Goal: Information Seeking & Learning: Learn about a topic

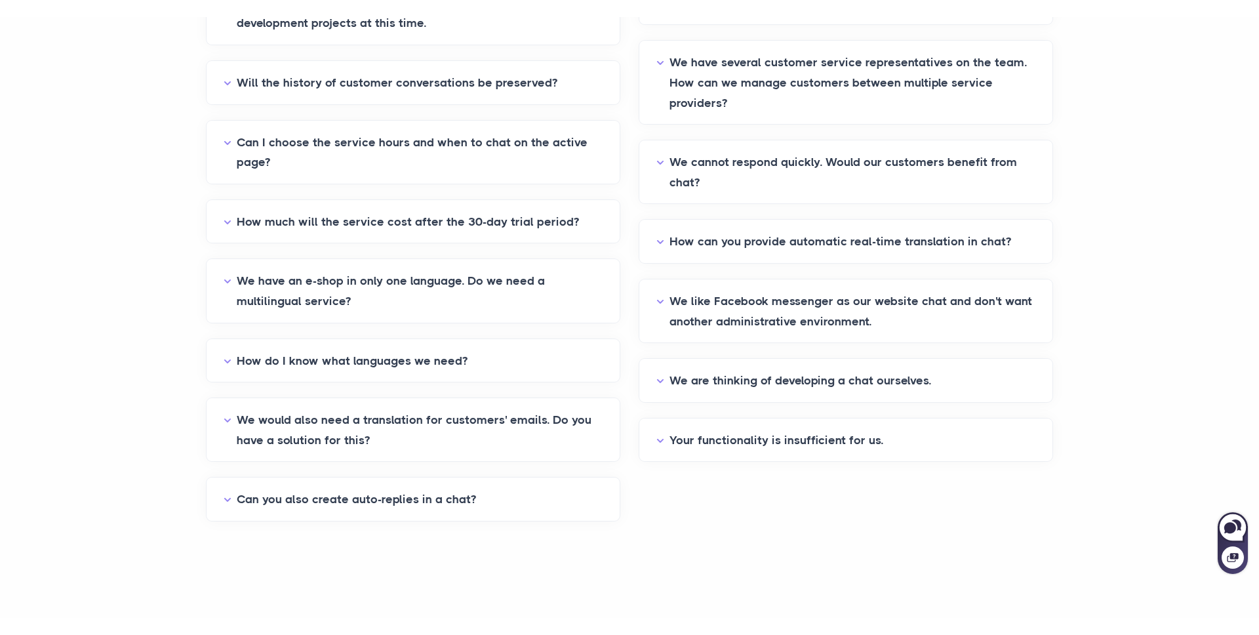
scroll to position [706, 0]
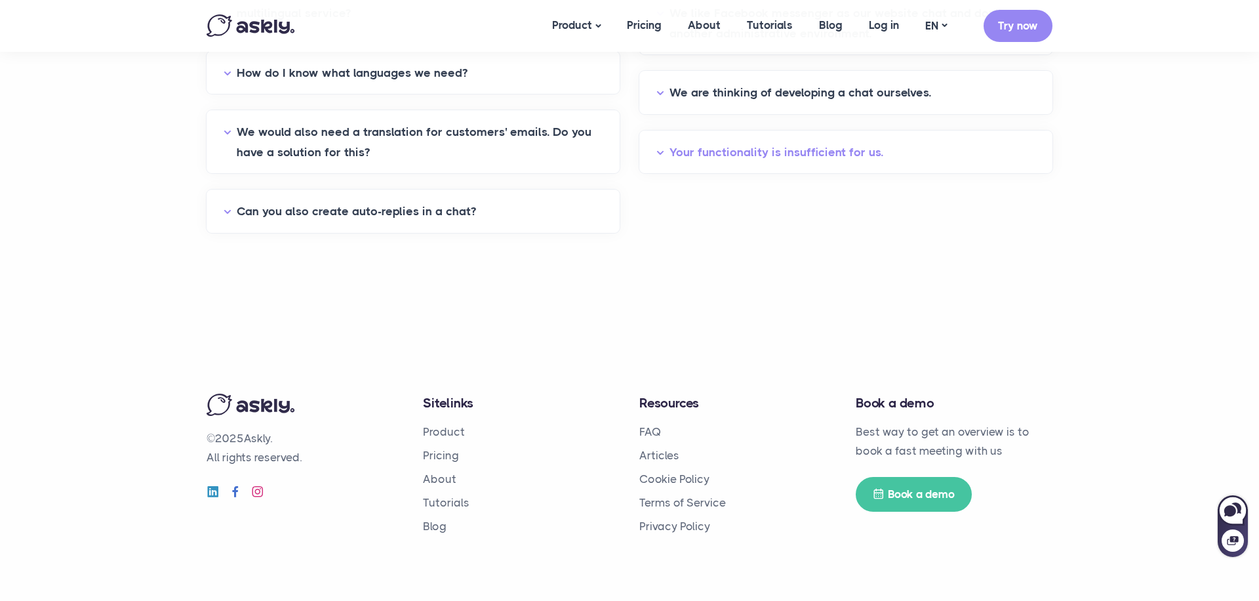
click at [708, 151] on button "Your functionality is insufficient for us." at bounding box center [845, 152] width 379 height 20
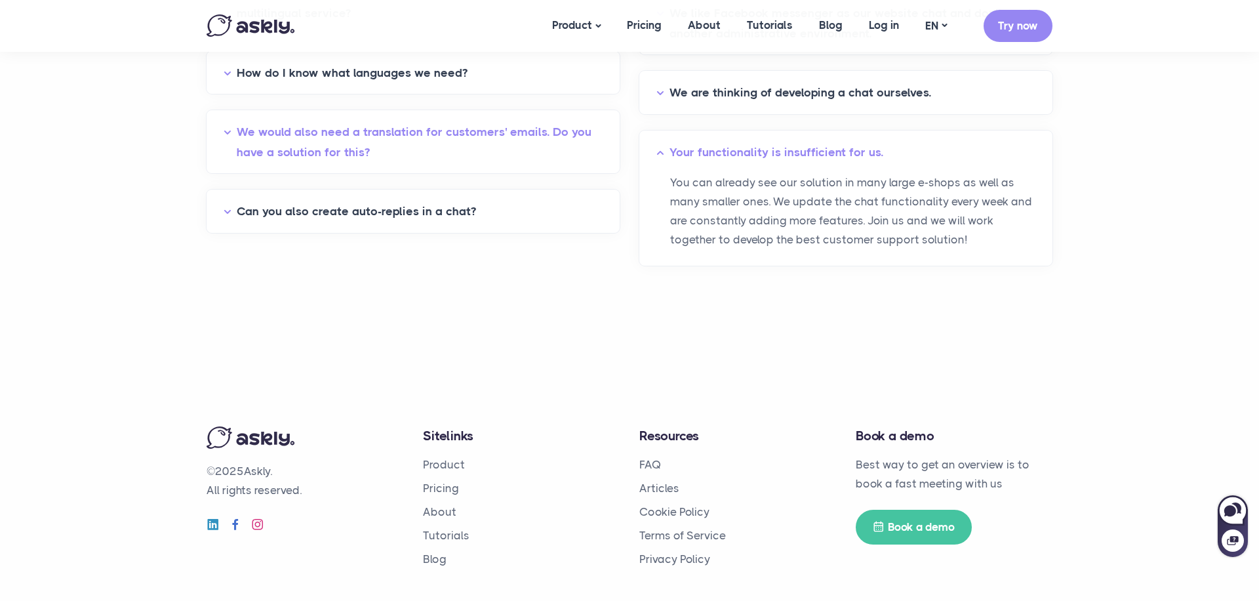
click at [519, 143] on button "We would also need a translation for customers' emails. Do you have a solution …" at bounding box center [413, 142] width 379 height 40
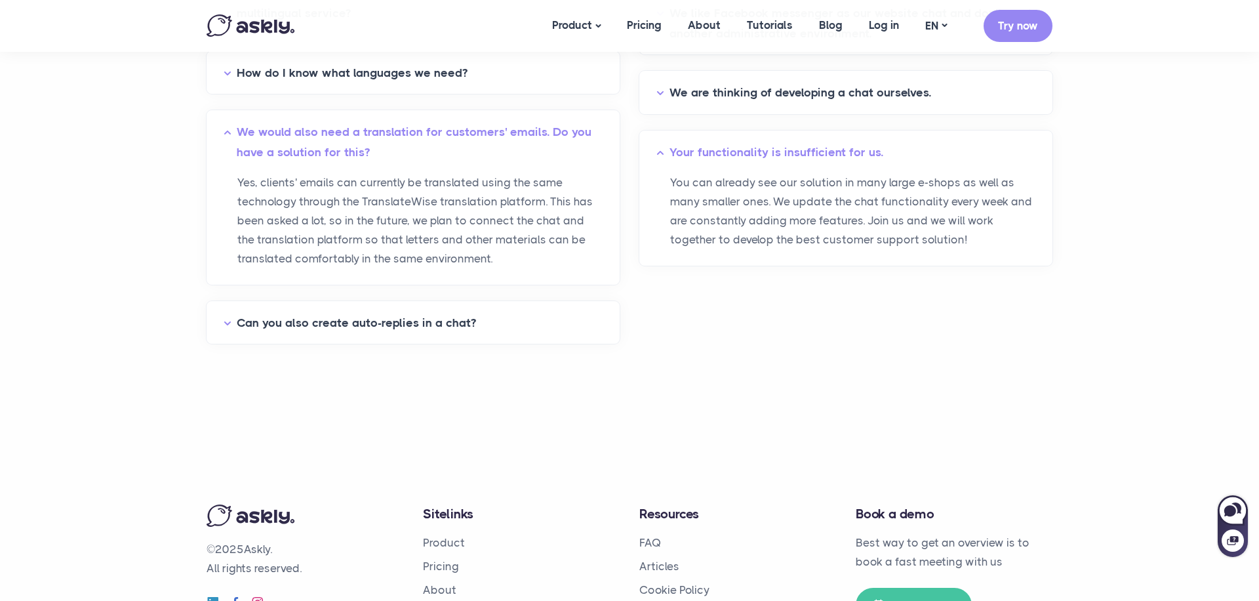
click at [361, 337] on div "Can you also create auto-replies in a chat?" at bounding box center [413, 322] width 413 height 43
click at [371, 321] on button "Can you also create auto-replies in a chat?" at bounding box center [413, 323] width 379 height 20
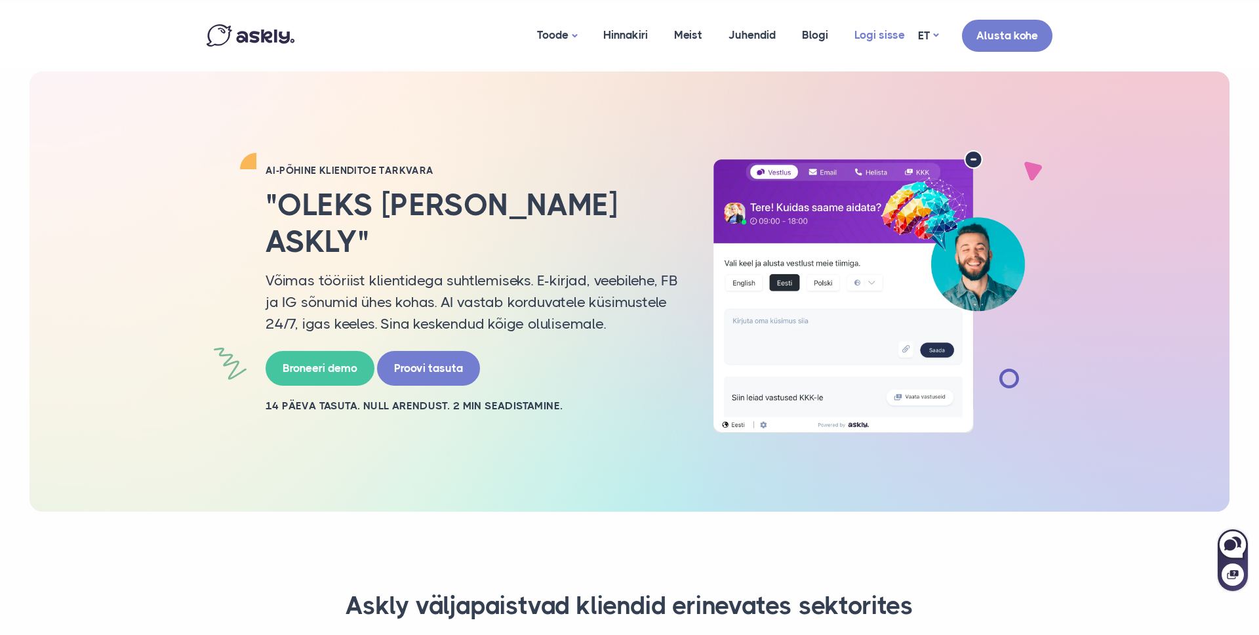
click at [902, 32] on link "Logi sisse" at bounding box center [879, 35] width 77 height 64
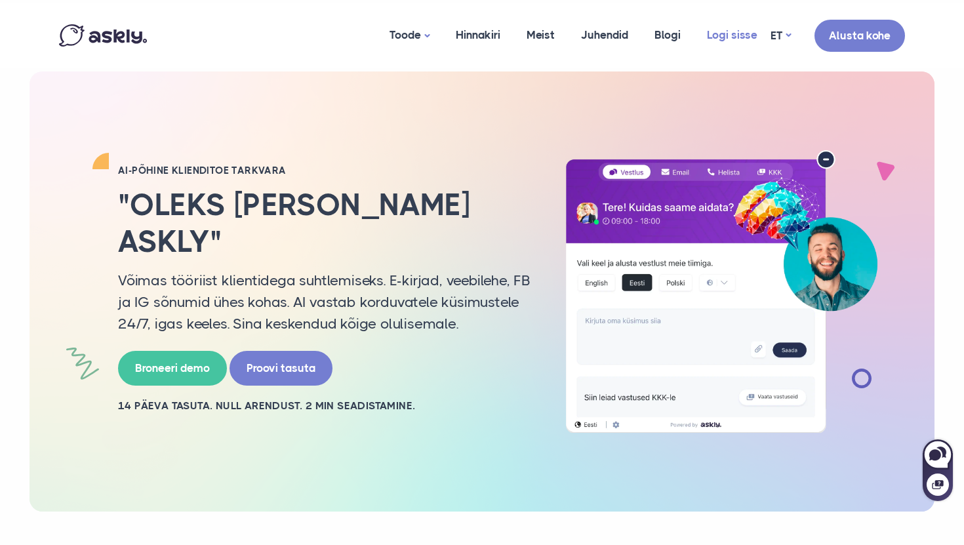
click at [723, 39] on link "Logi sisse" at bounding box center [732, 35] width 77 height 64
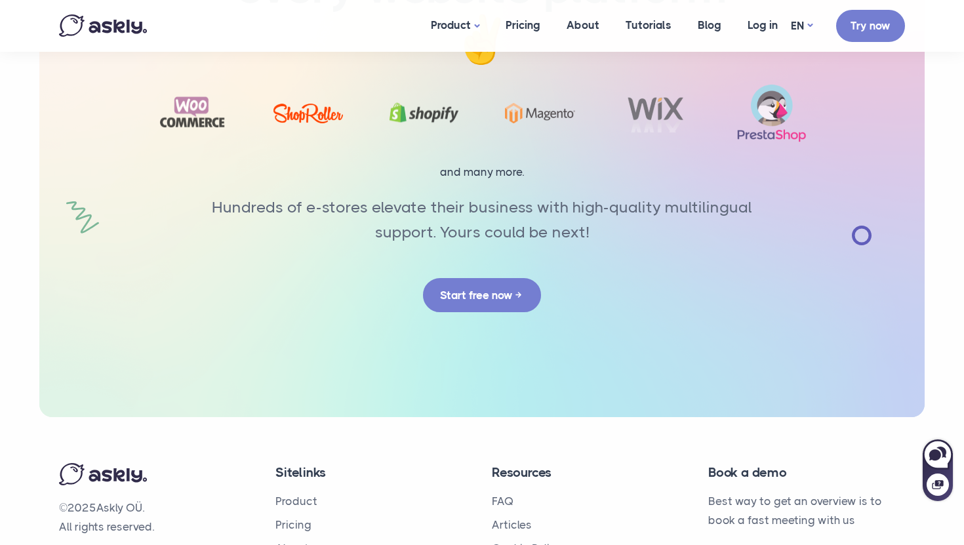
scroll to position [4870, 0]
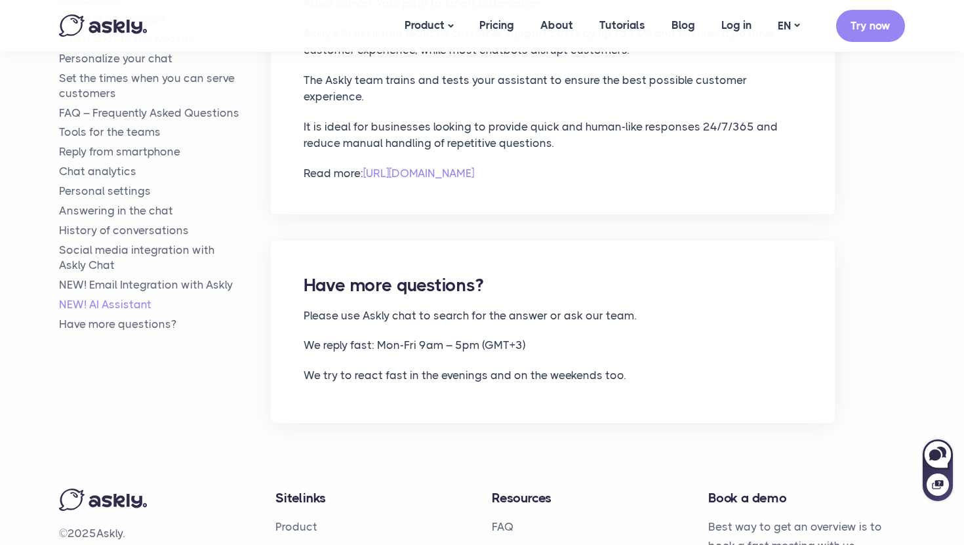
scroll to position [6616, 0]
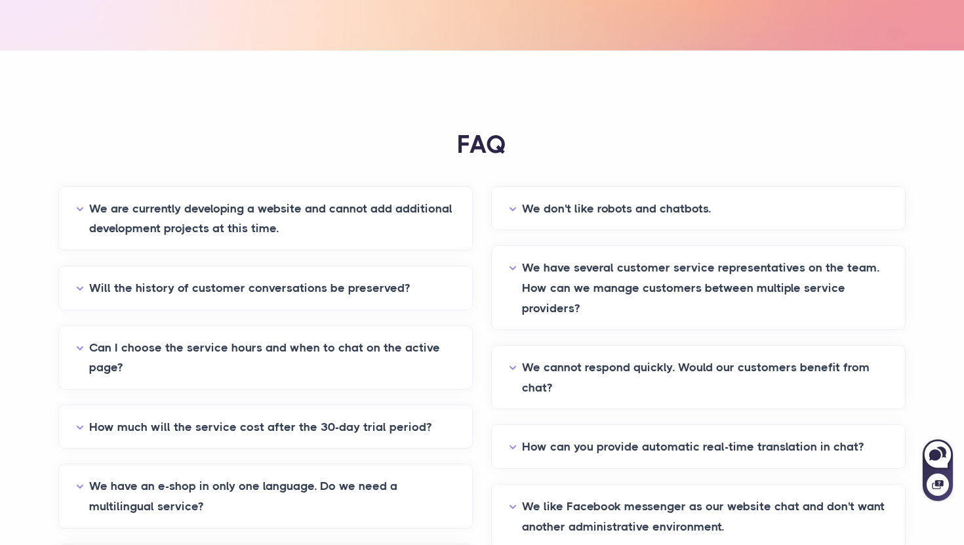
scroll to position [428, 0]
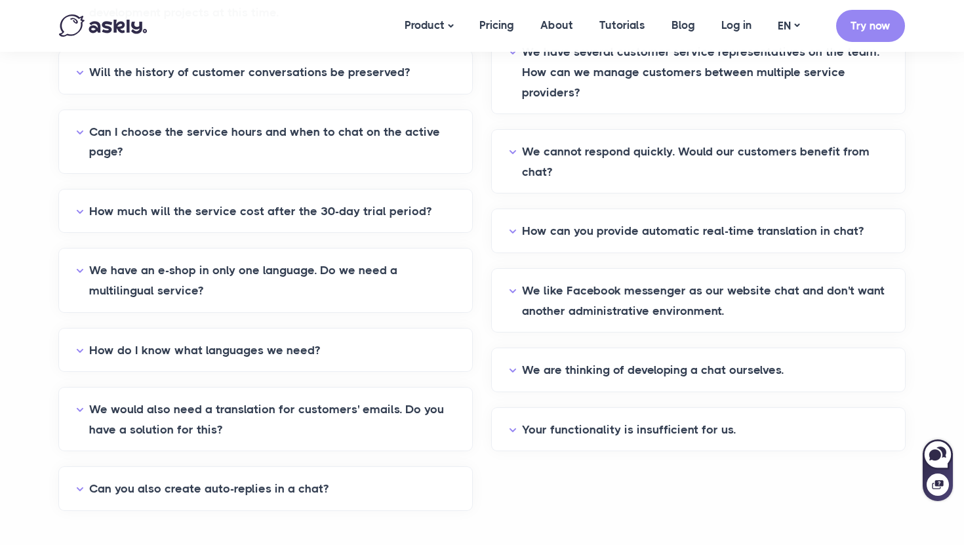
click at [574, 216] on div "How can you provide automatic real-time translation in chat?" at bounding box center [698, 230] width 413 height 43
click at [601, 255] on div "We don't like robots and chatbots. Yes, don't like most of them either! Current…" at bounding box center [698, 211] width 413 height 480
click at [605, 235] on button "How can you provide automatic real-time translation in chat?" at bounding box center [698, 231] width 379 height 20
